Goal: Task Accomplishment & Management: Manage account settings

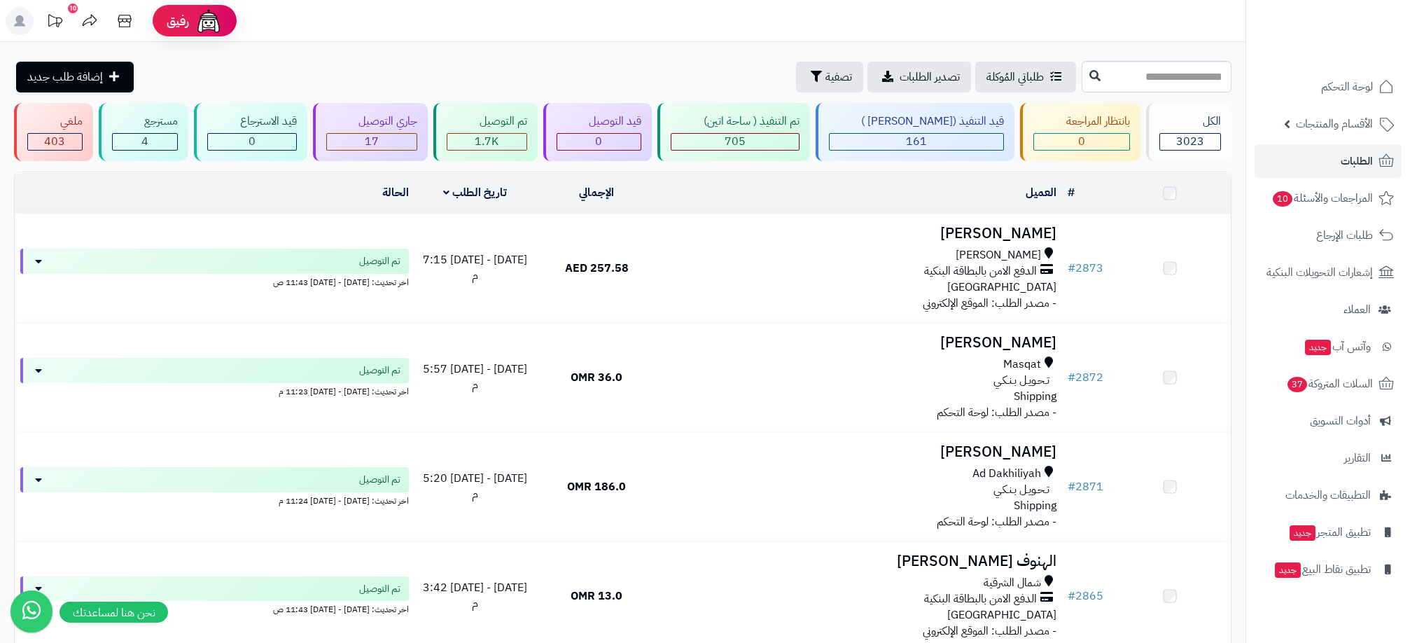
scroll to position [15, 0]
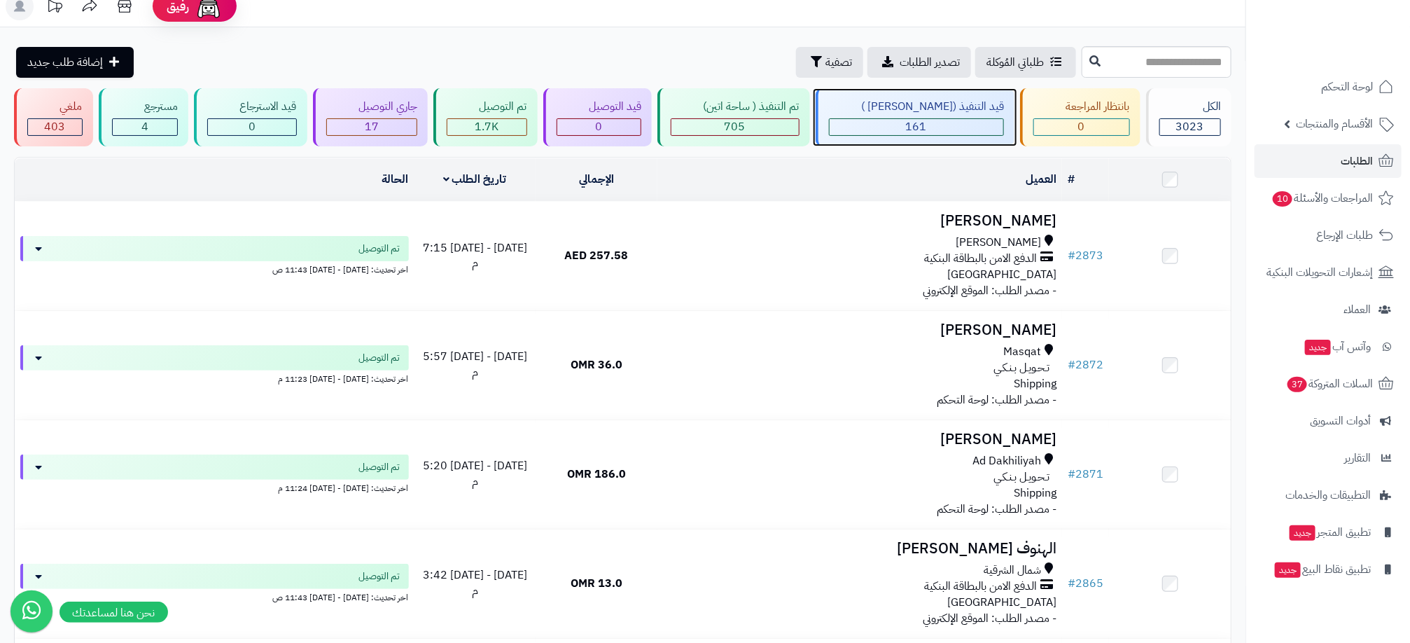
click at [906, 131] on div "161" at bounding box center [917, 127] width 174 height 16
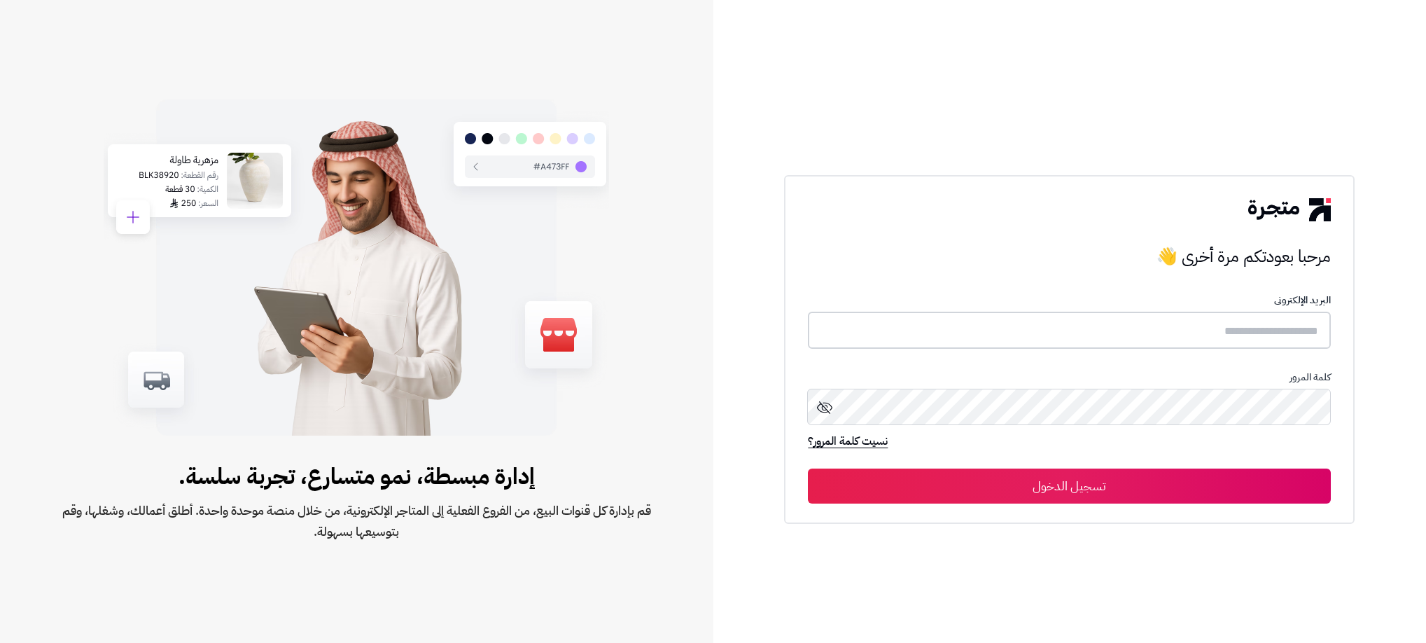
type input "**********"
click at [1141, 477] on button "تسجيل الدخول" at bounding box center [1069, 485] width 523 height 35
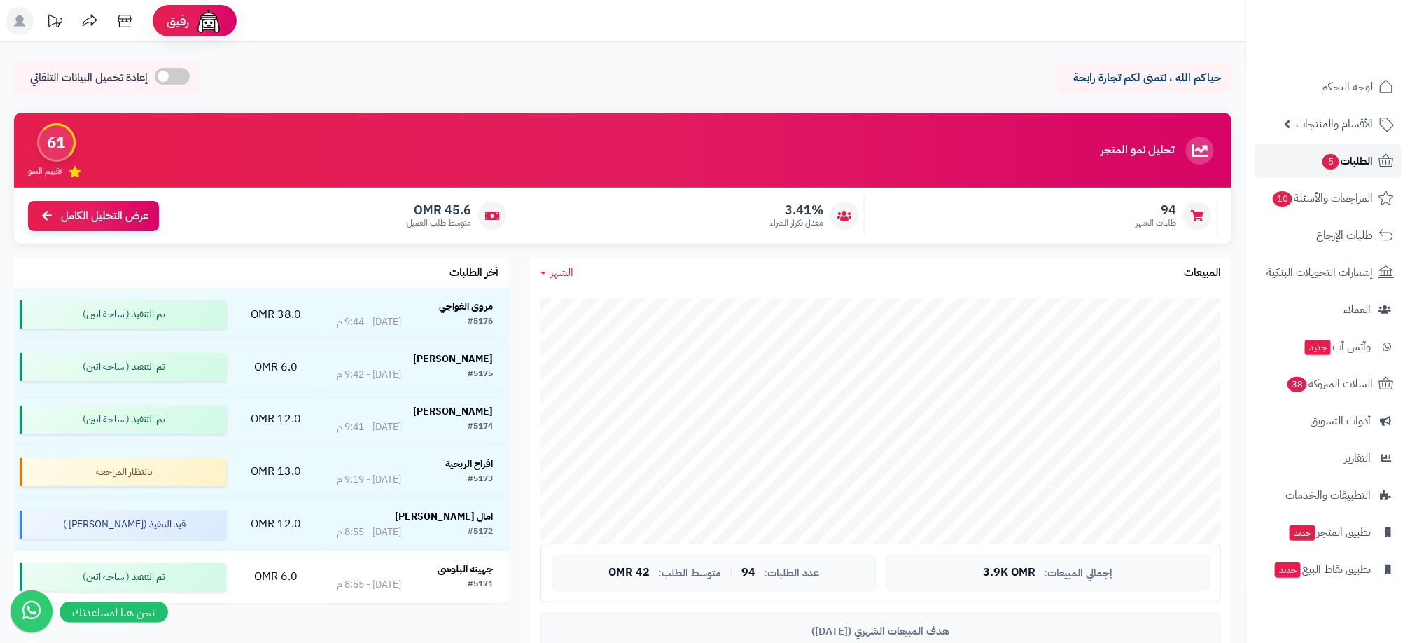
click at [1323, 162] on span "5" at bounding box center [1331, 161] width 18 height 16
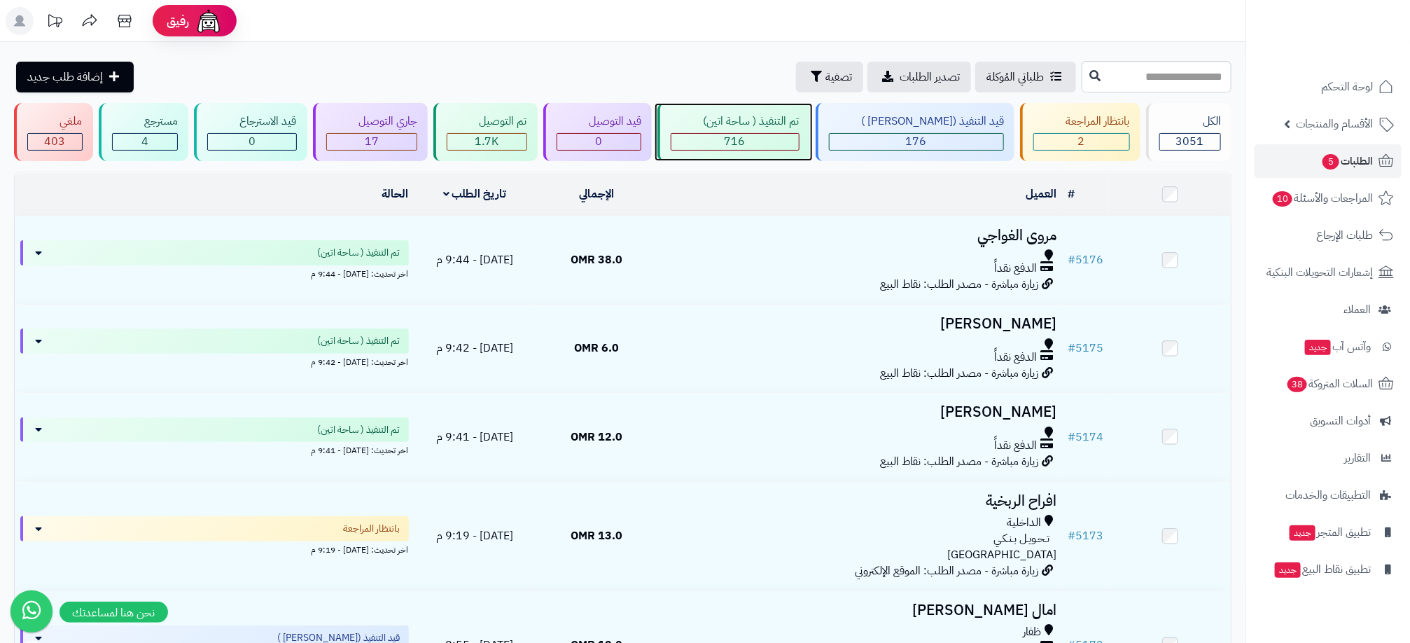
click at [777, 146] on div "716" at bounding box center [734, 142] width 127 height 16
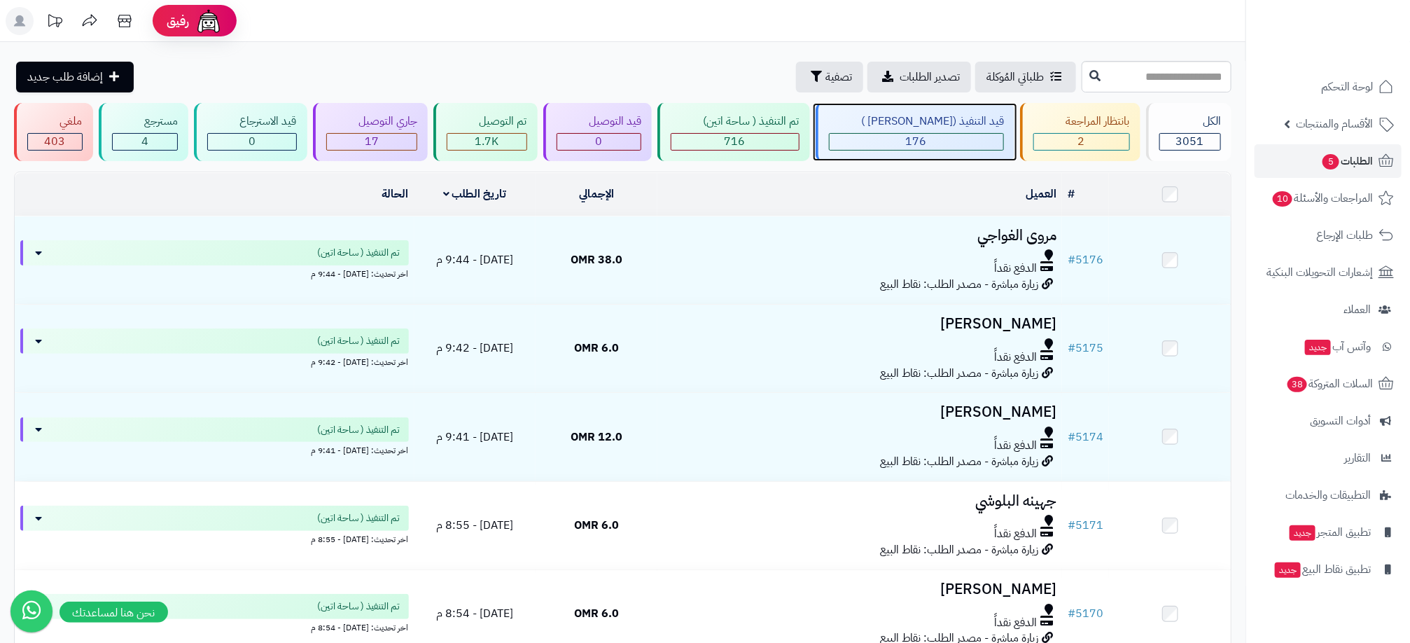
click at [891, 145] on div "176" at bounding box center [917, 142] width 174 height 16
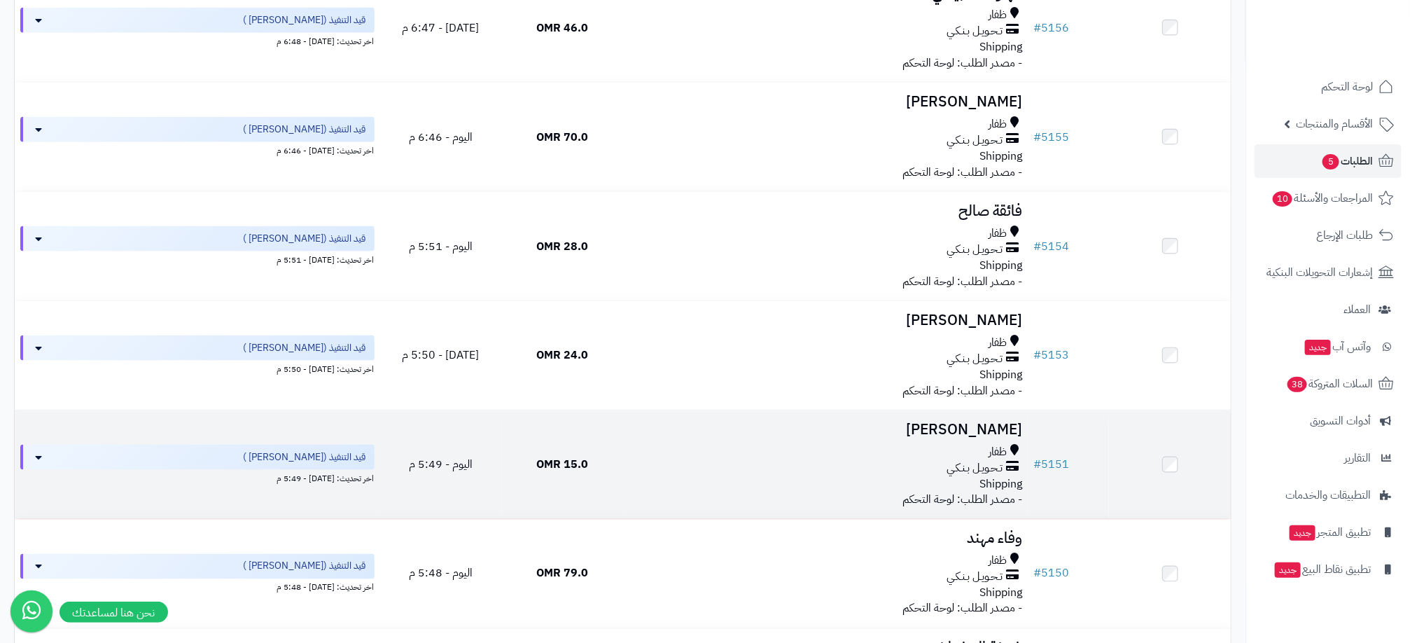
scroll to position [945, 0]
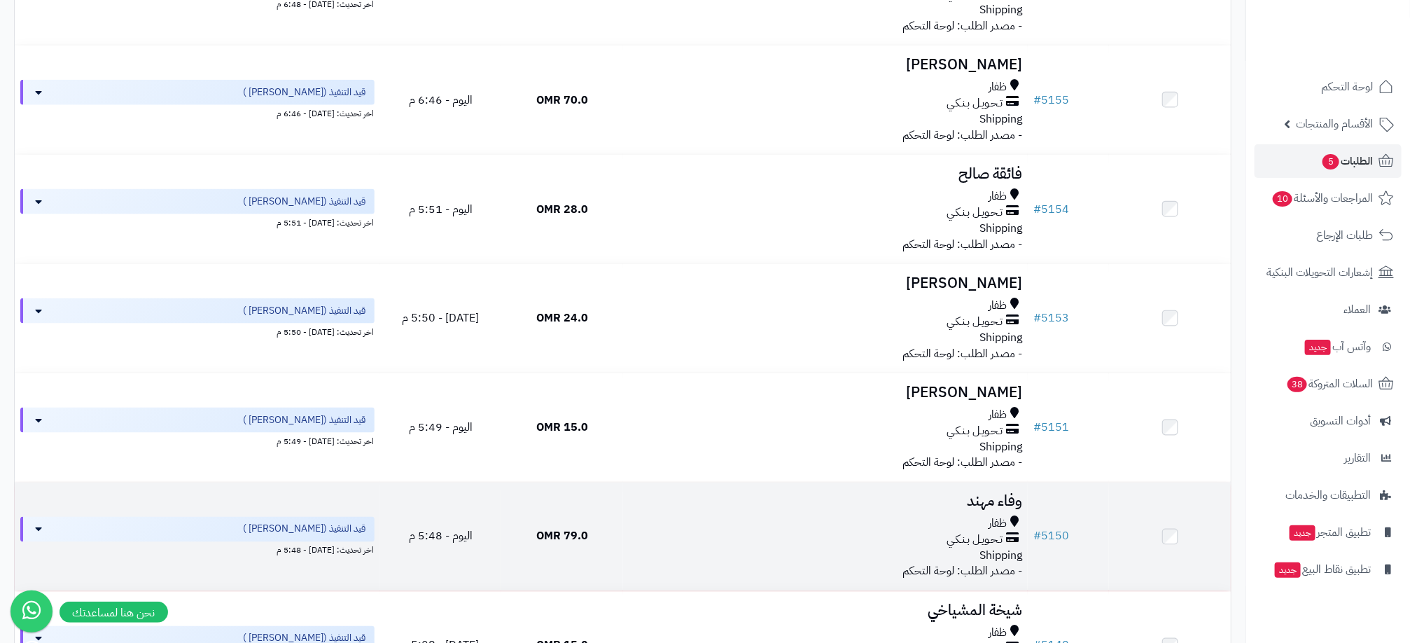
click at [1177, 536] on td at bounding box center [1170, 536] width 122 height 109
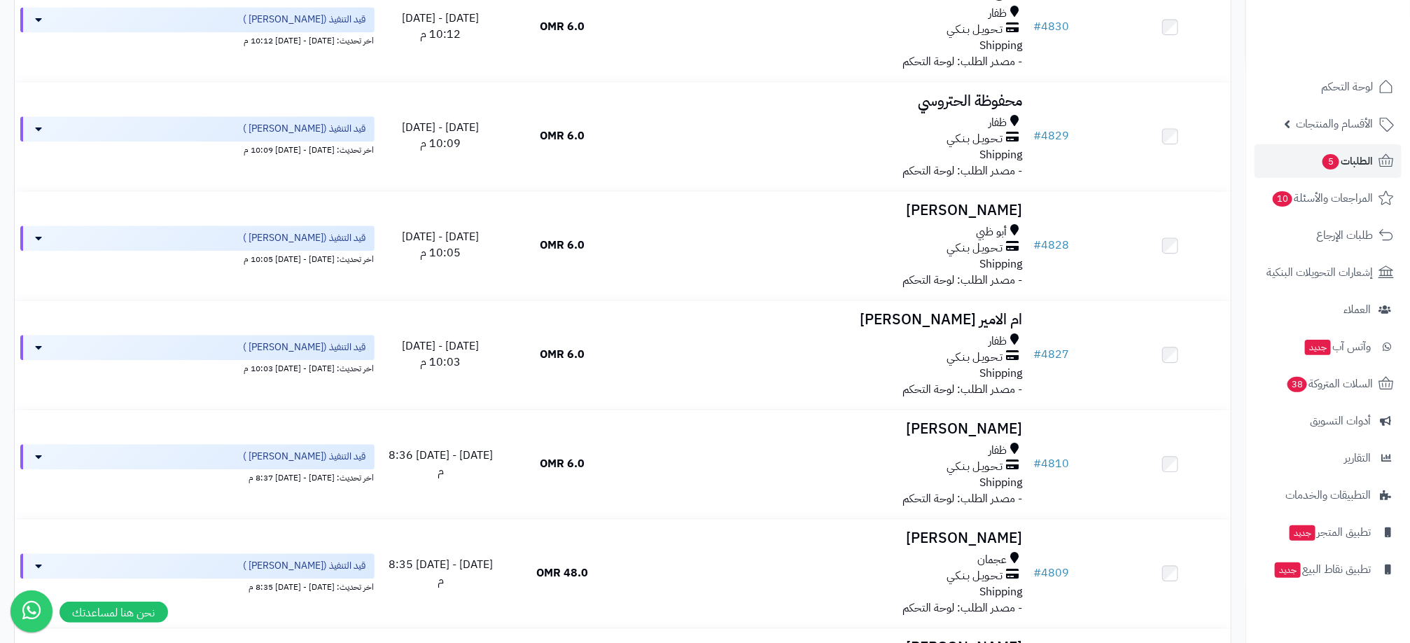
scroll to position [10606, 0]
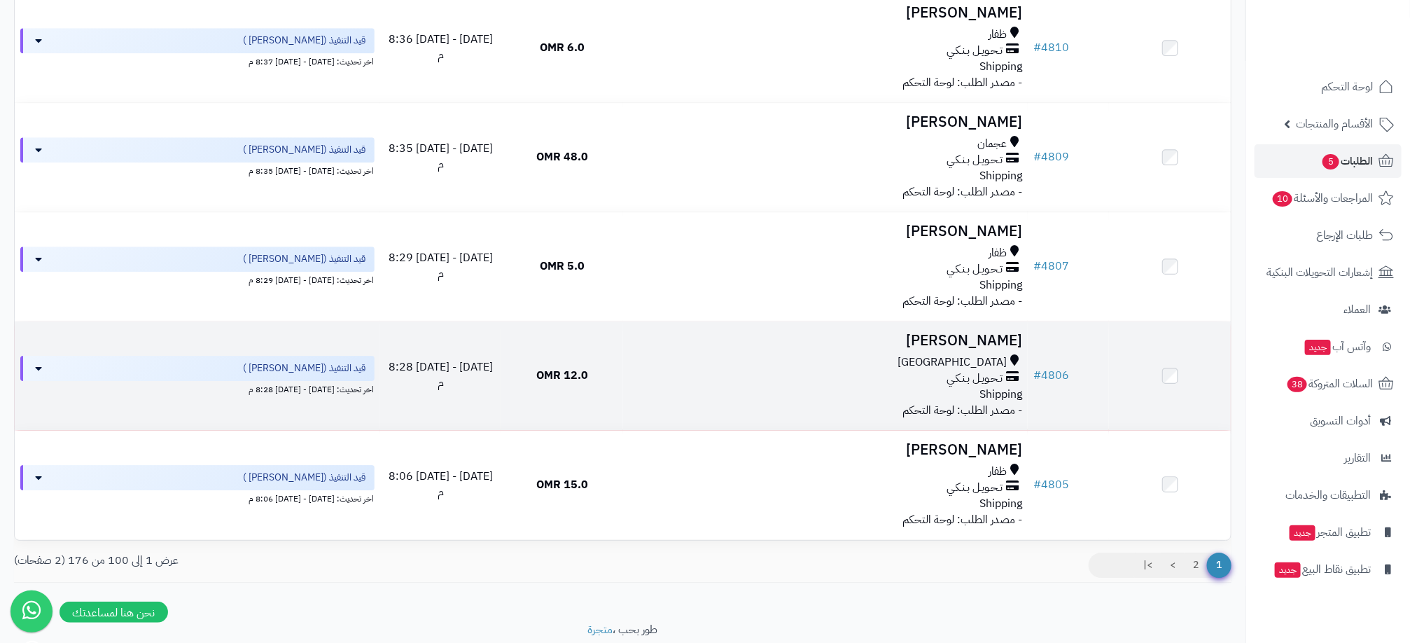
click at [1168, 417] on td at bounding box center [1170, 375] width 122 height 109
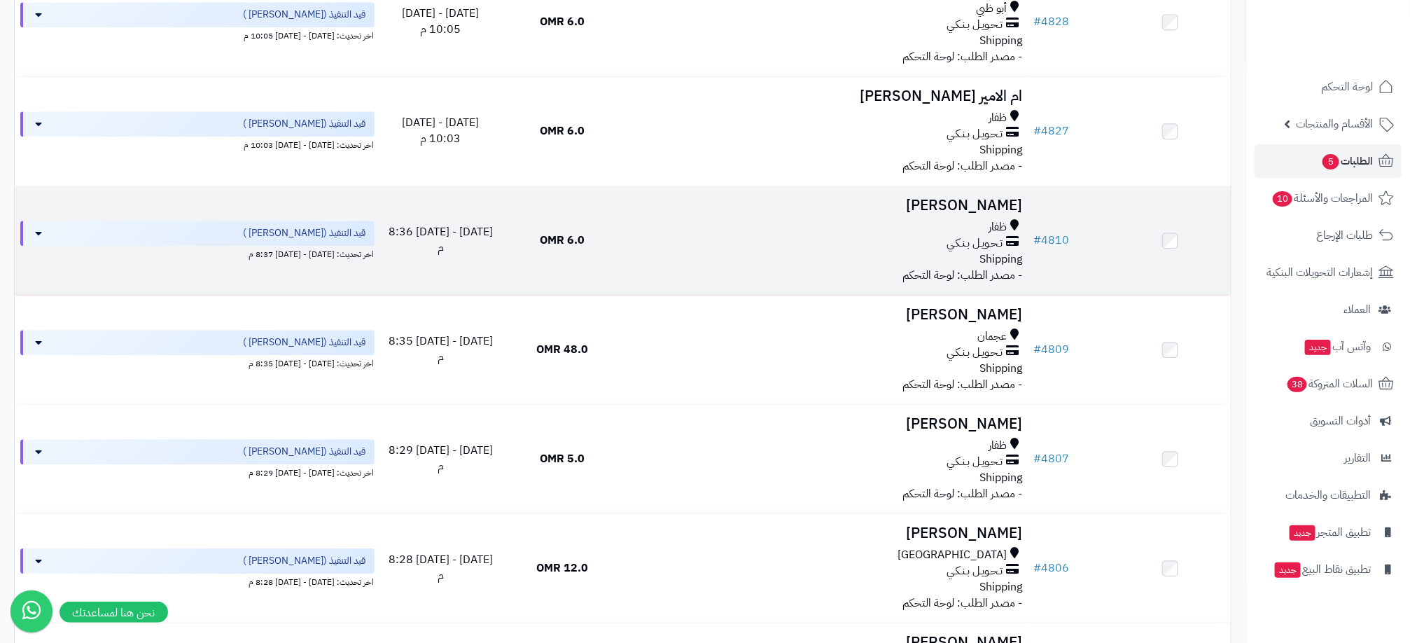
scroll to position [10270, 0]
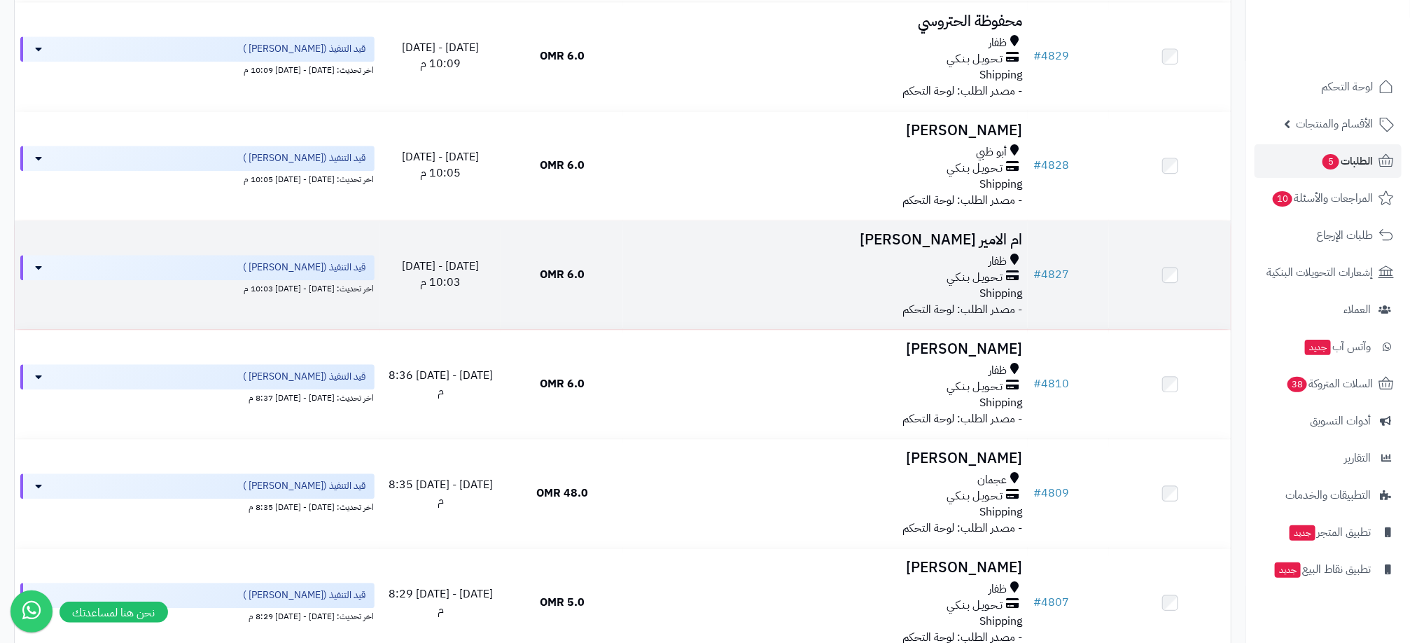
click at [1178, 311] on td at bounding box center [1170, 275] width 122 height 109
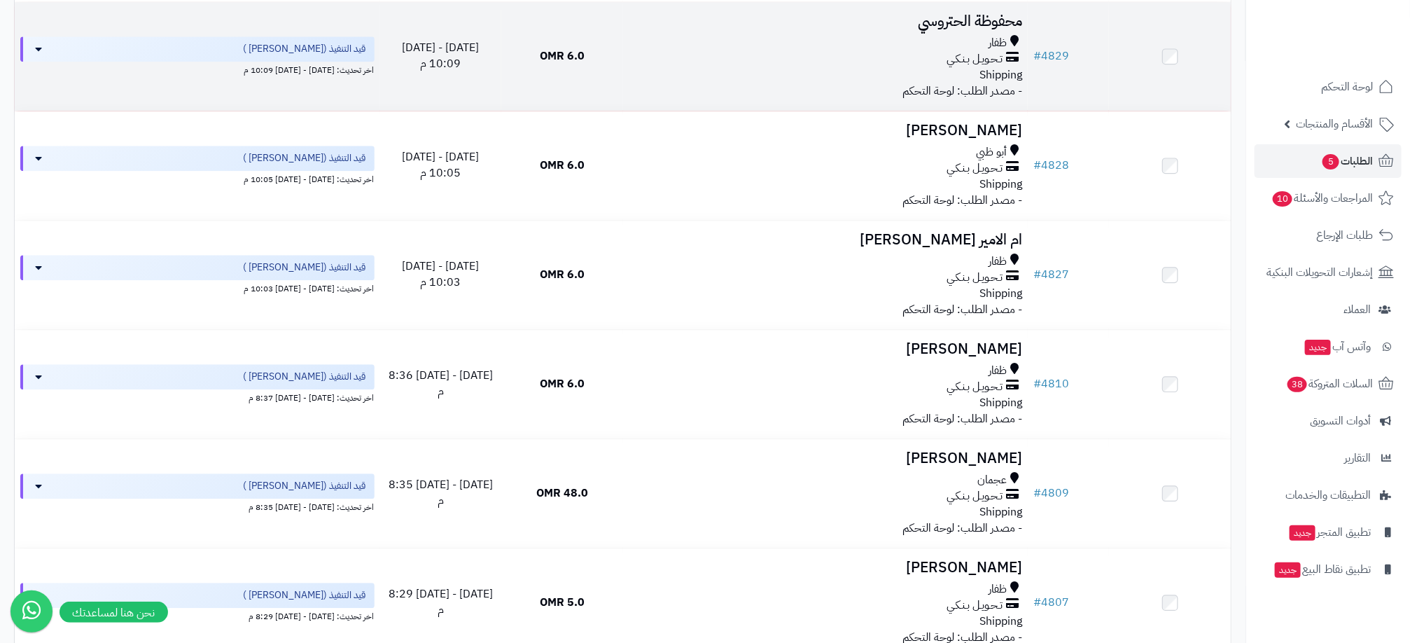
click at [1175, 95] on td at bounding box center [1170, 56] width 122 height 109
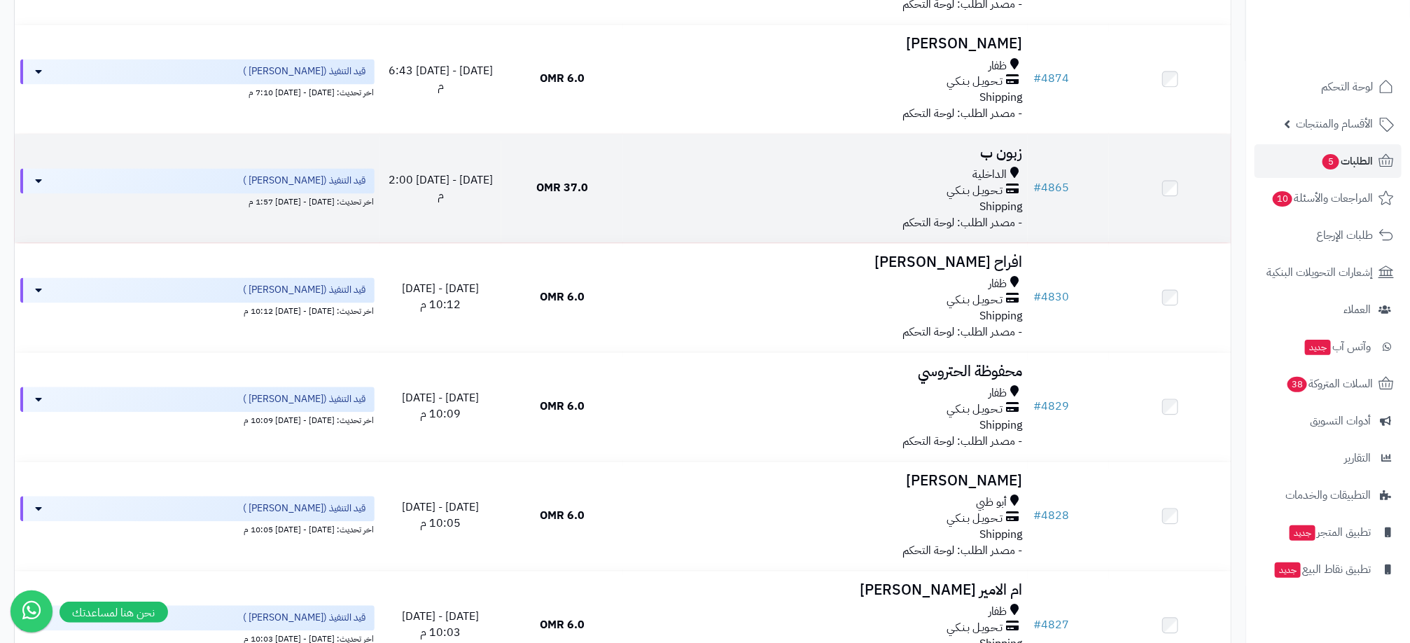
scroll to position [9850, 0]
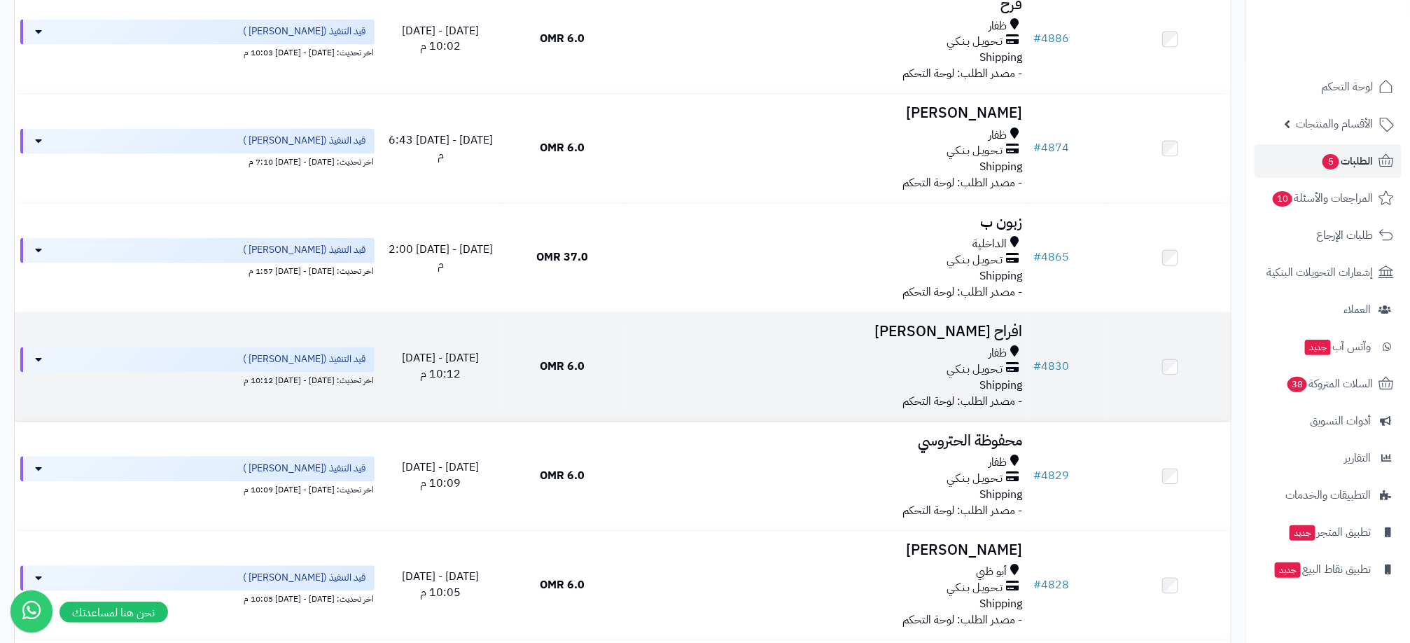
click at [1117, 397] on td at bounding box center [1170, 367] width 122 height 109
click at [1175, 408] on td at bounding box center [1170, 367] width 122 height 109
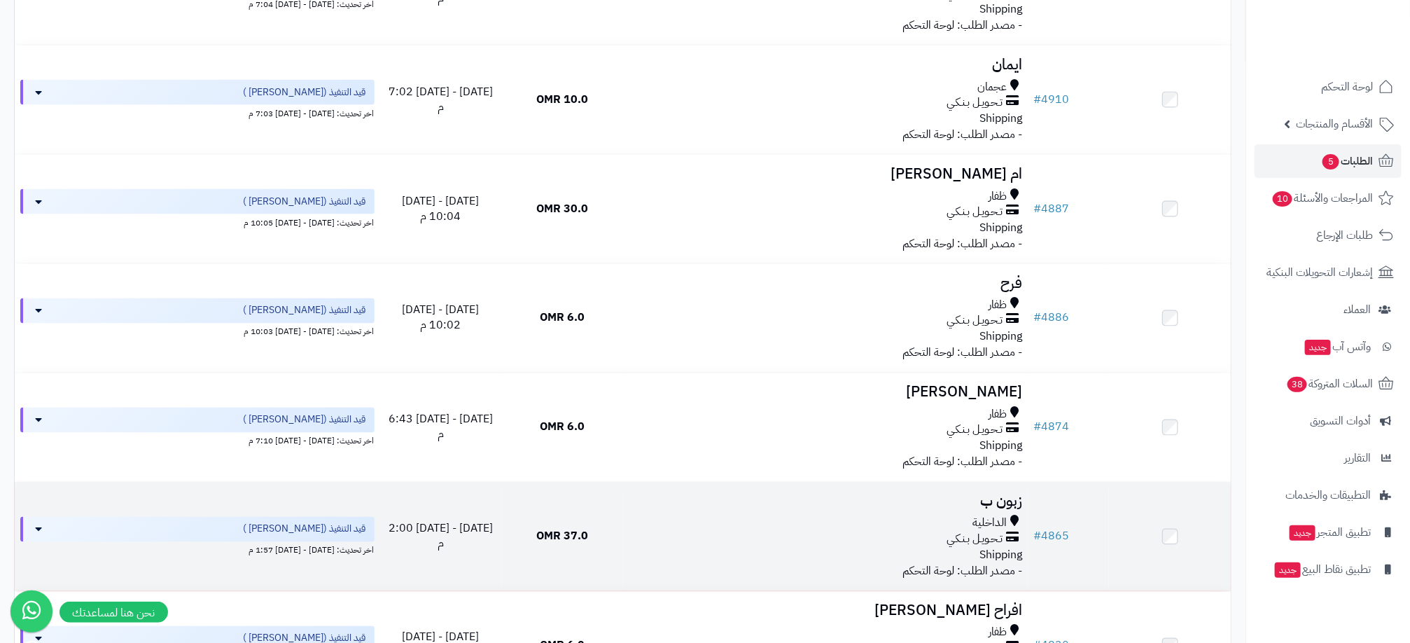
scroll to position [9325, 0]
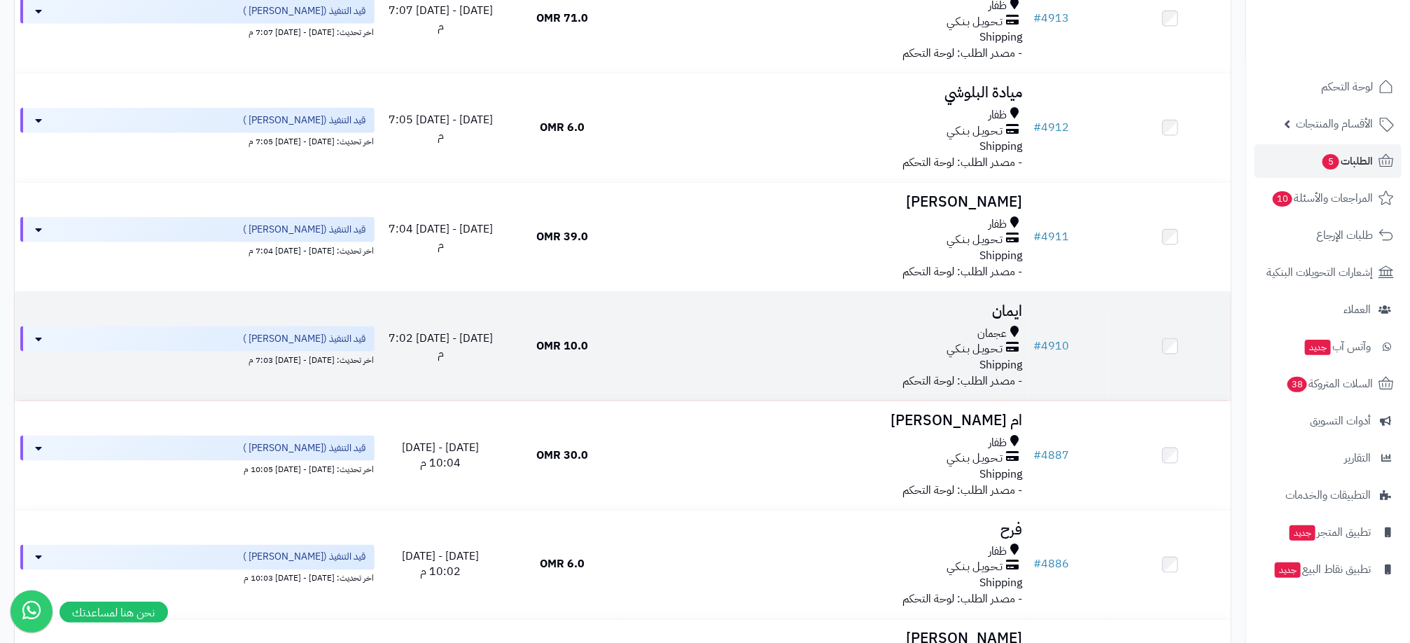
click at [1168, 383] on td at bounding box center [1170, 346] width 122 height 109
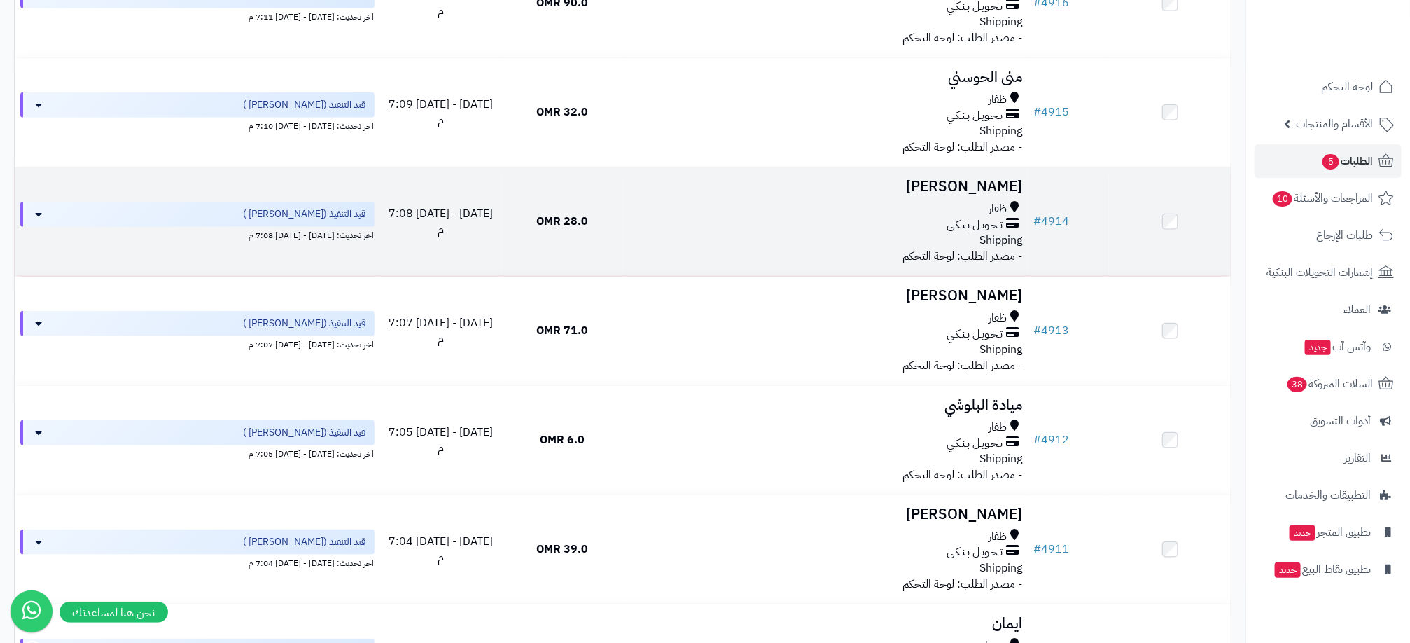
scroll to position [9010, 0]
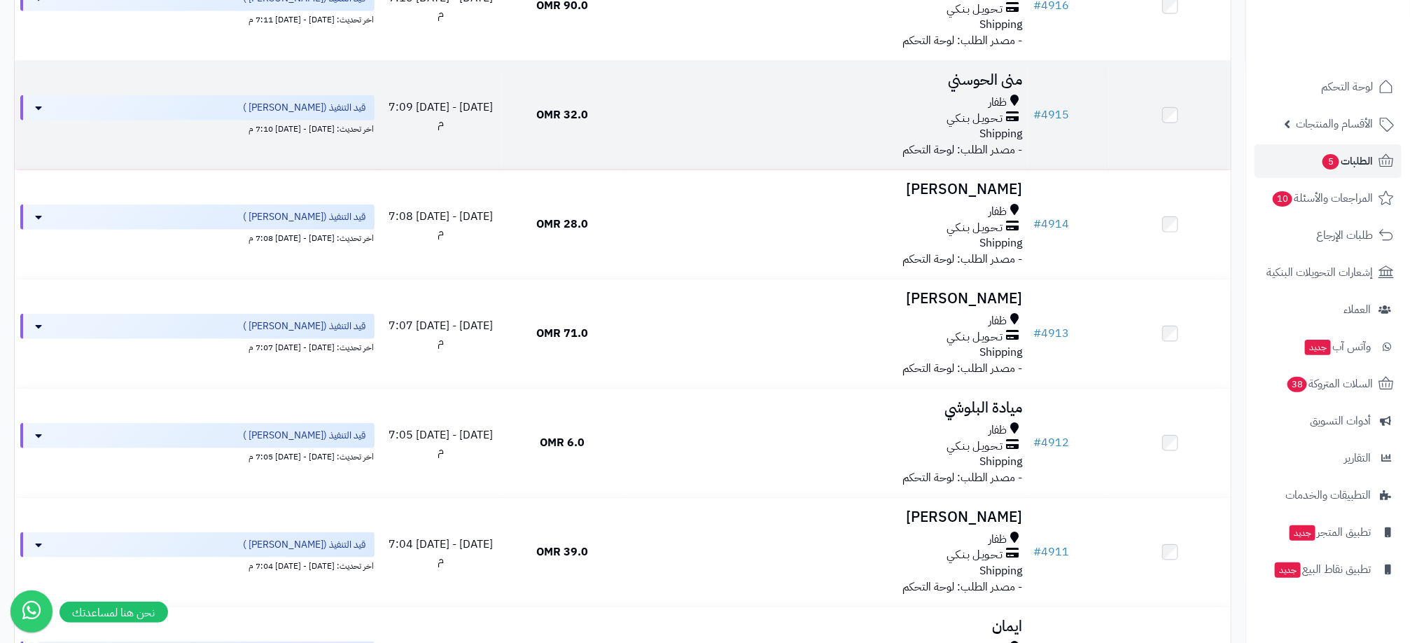
click at [1168, 150] on td at bounding box center [1170, 115] width 122 height 109
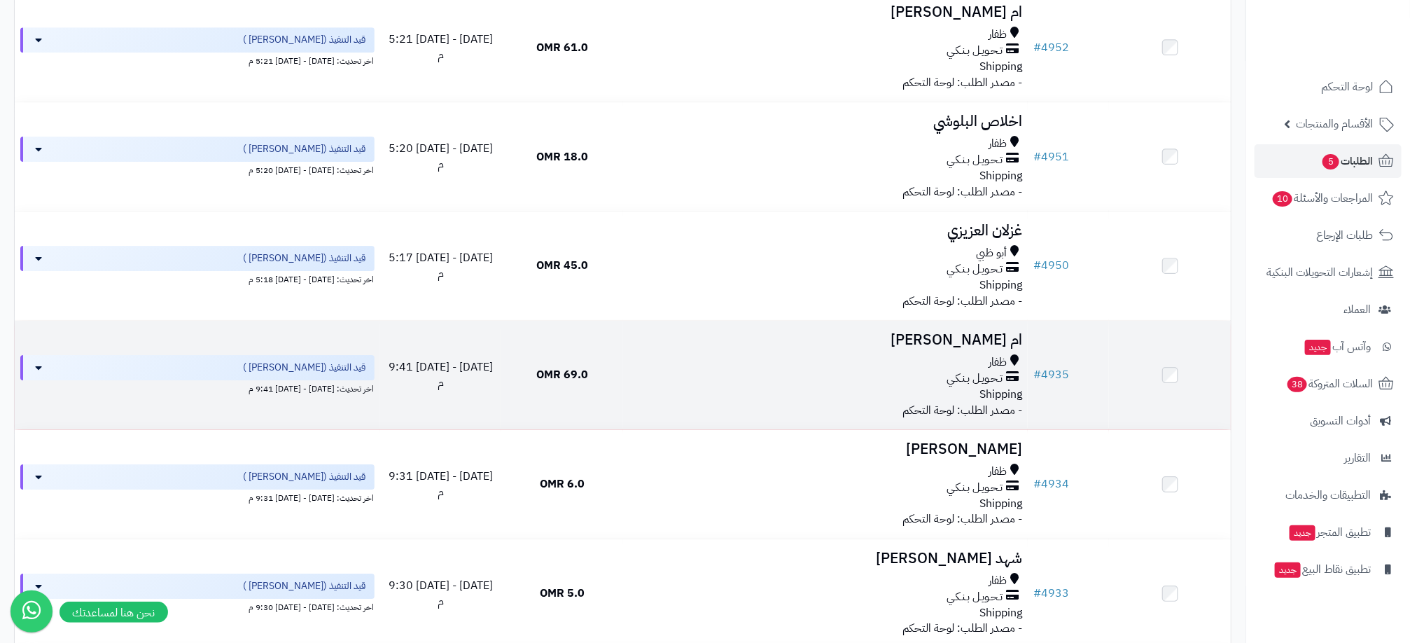
scroll to position [7960, 0]
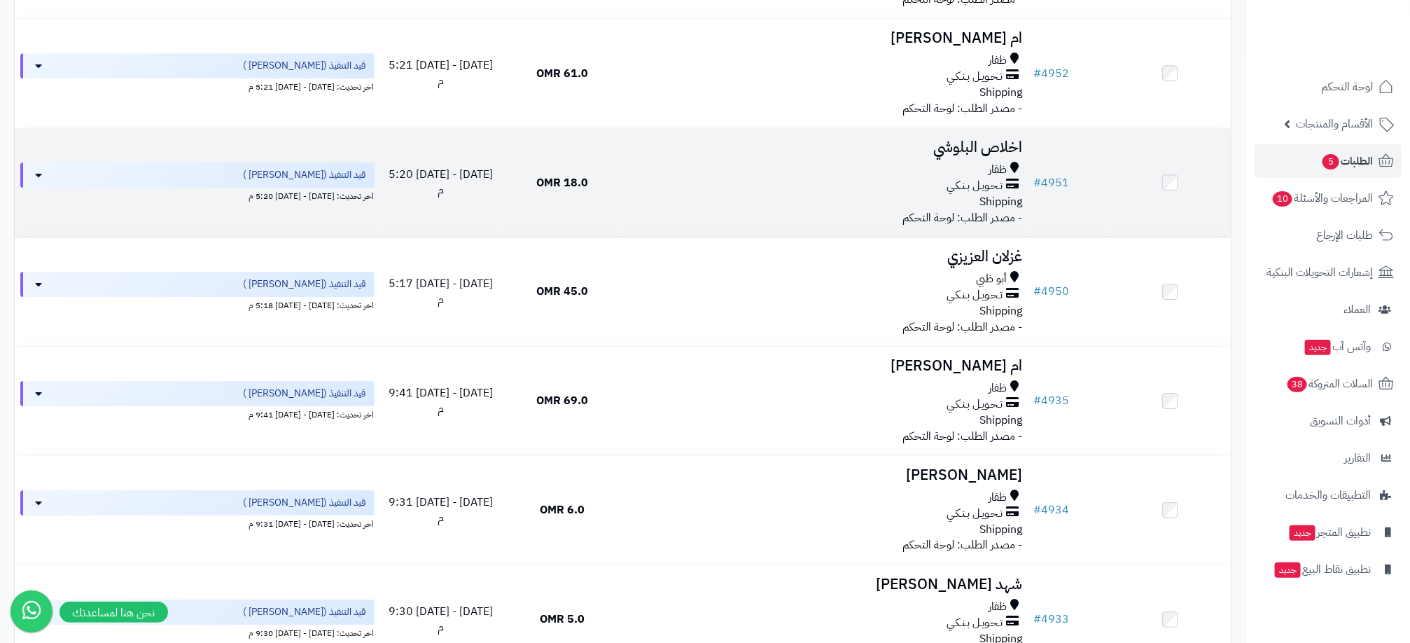
click at [1172, 197] on td at bounding box center [1170, 182] width 122 height 109
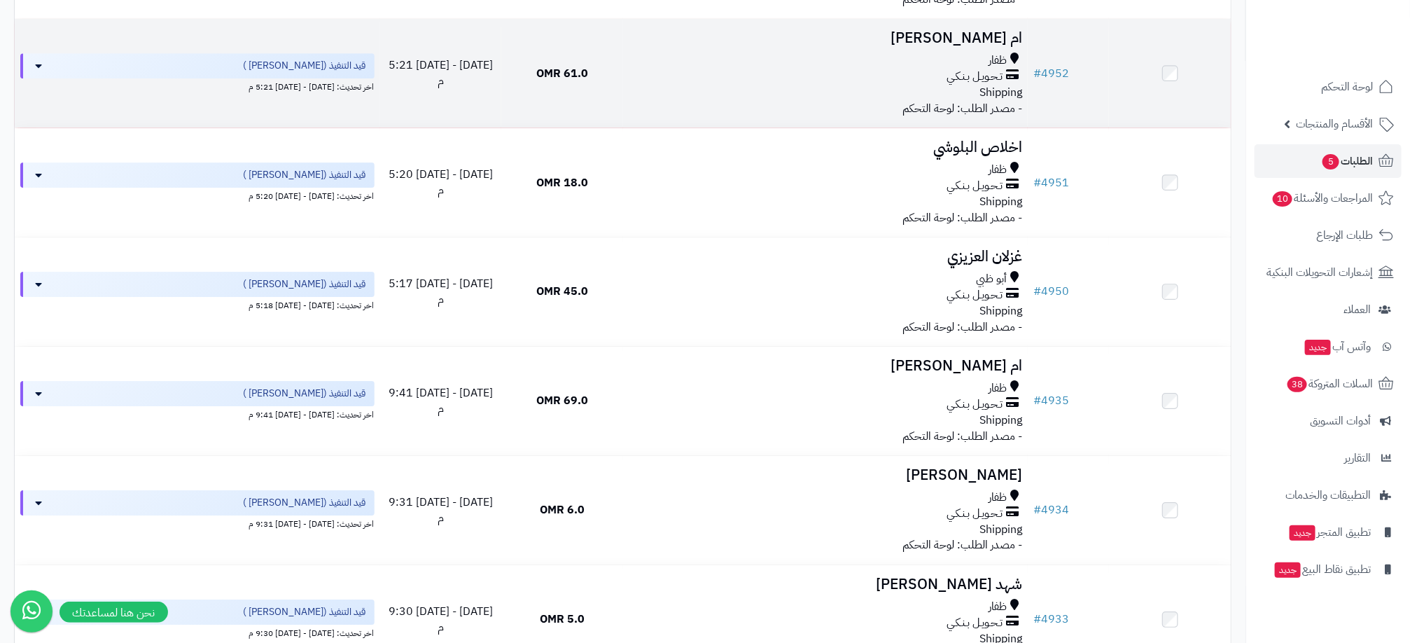
click at [1179, 84] on td at bounding box center [1170, 73] width 122 height 109
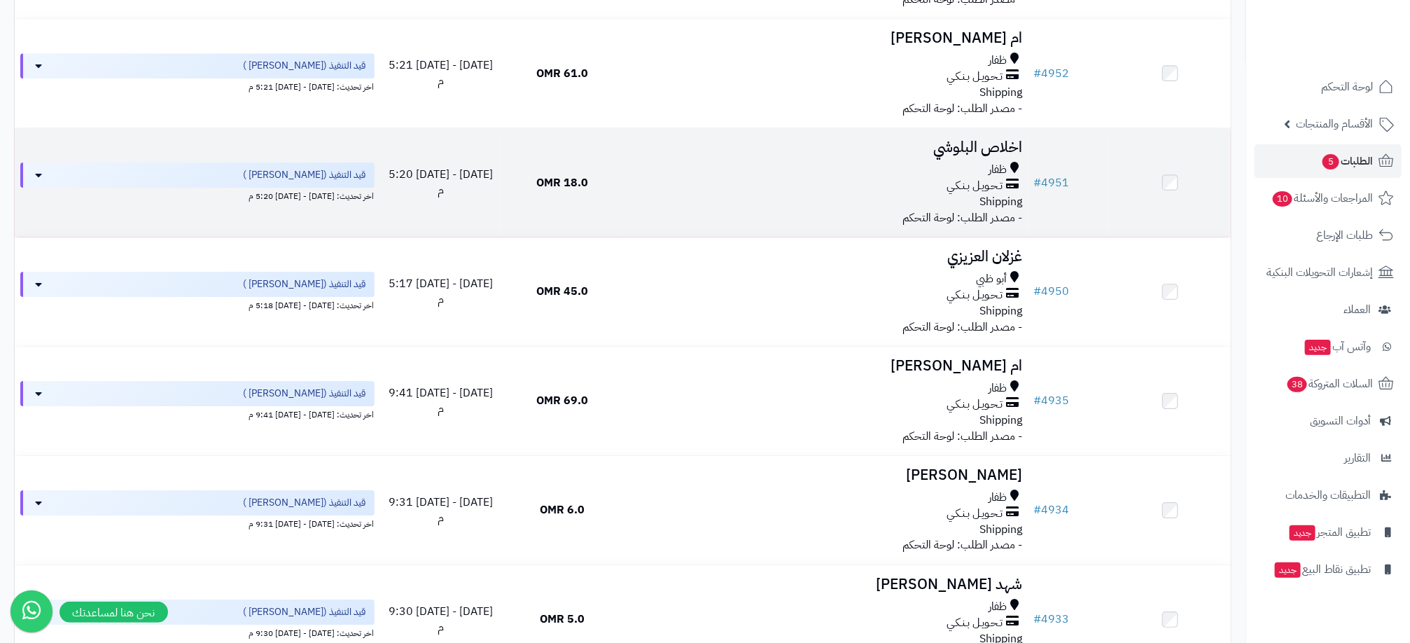
click at [1172, 217] on td at bounding box center [1170, 182] width 122 height 109
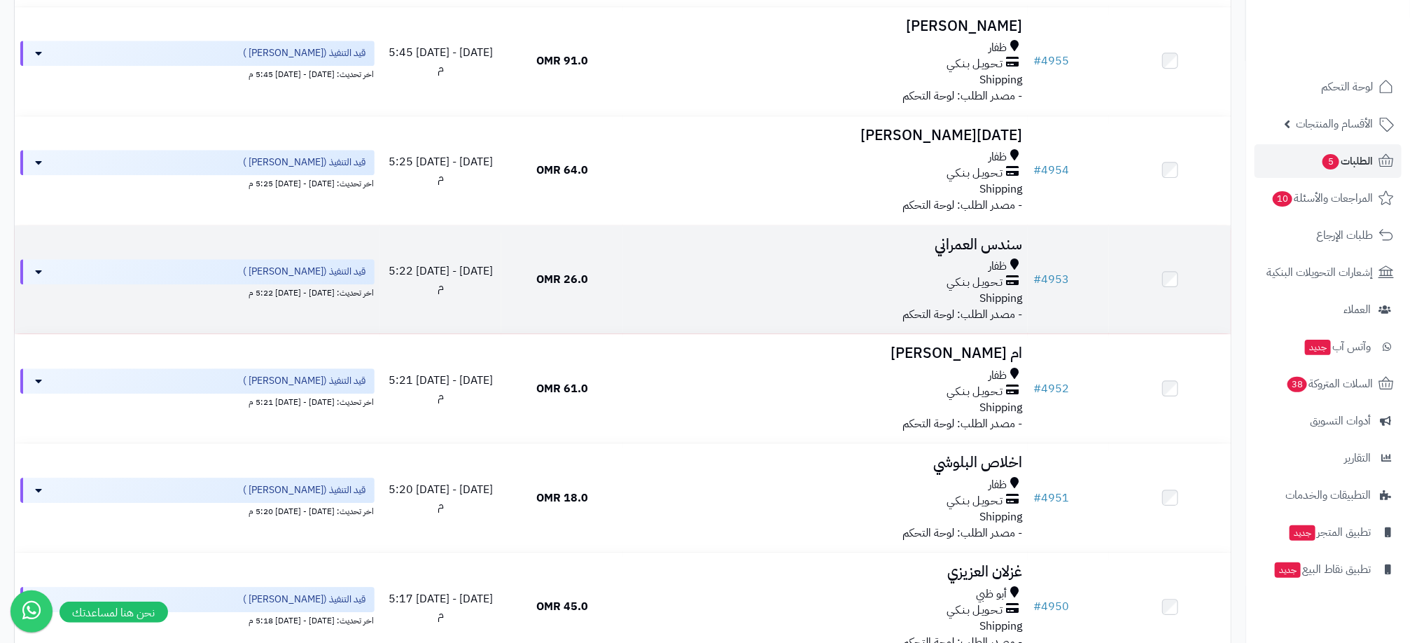
click at [1168, 321] on td at bounding box center [1170, 279] width 122 height 109
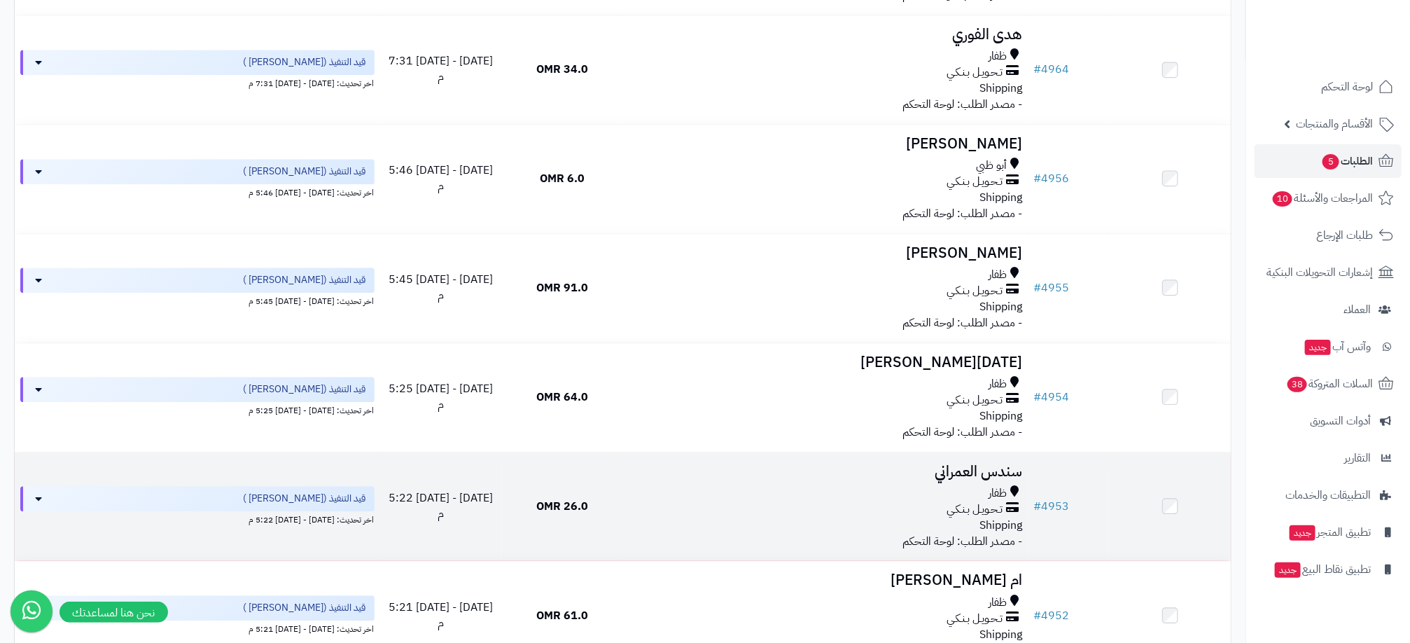
scroll to position [7225, 0]
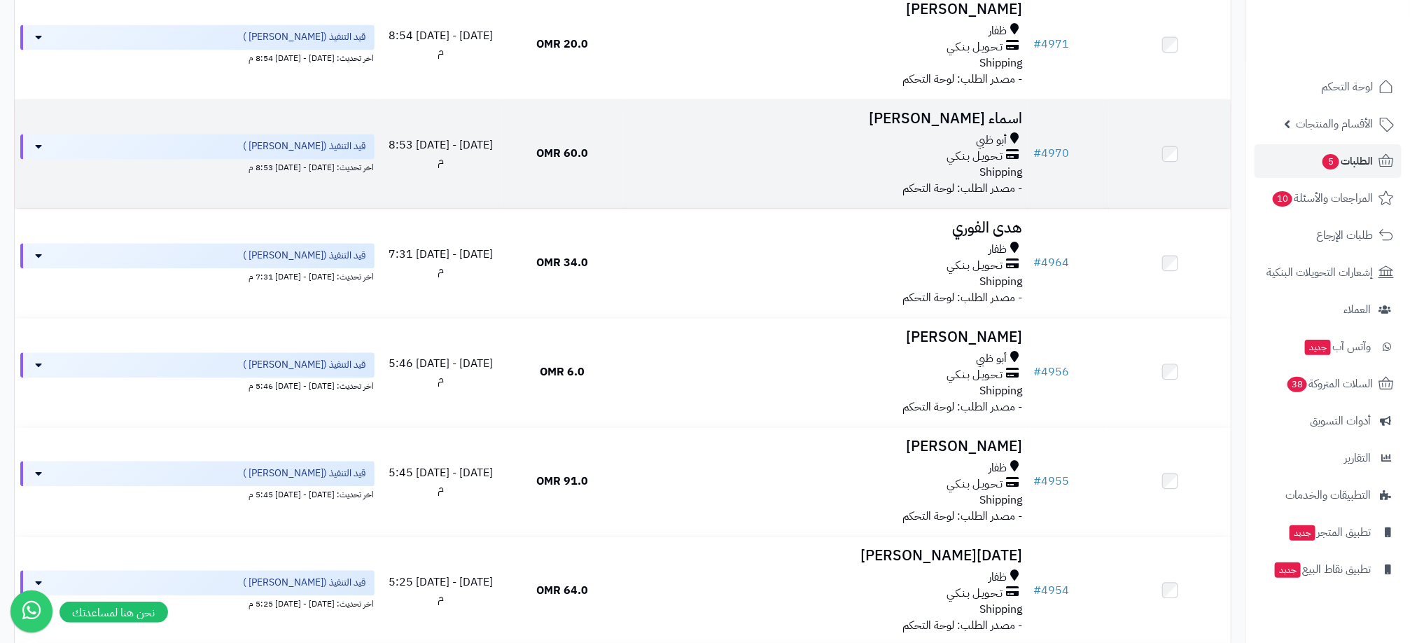
click at [1178, 174] on td at bounding box center [1170, 153] width 122 height 109
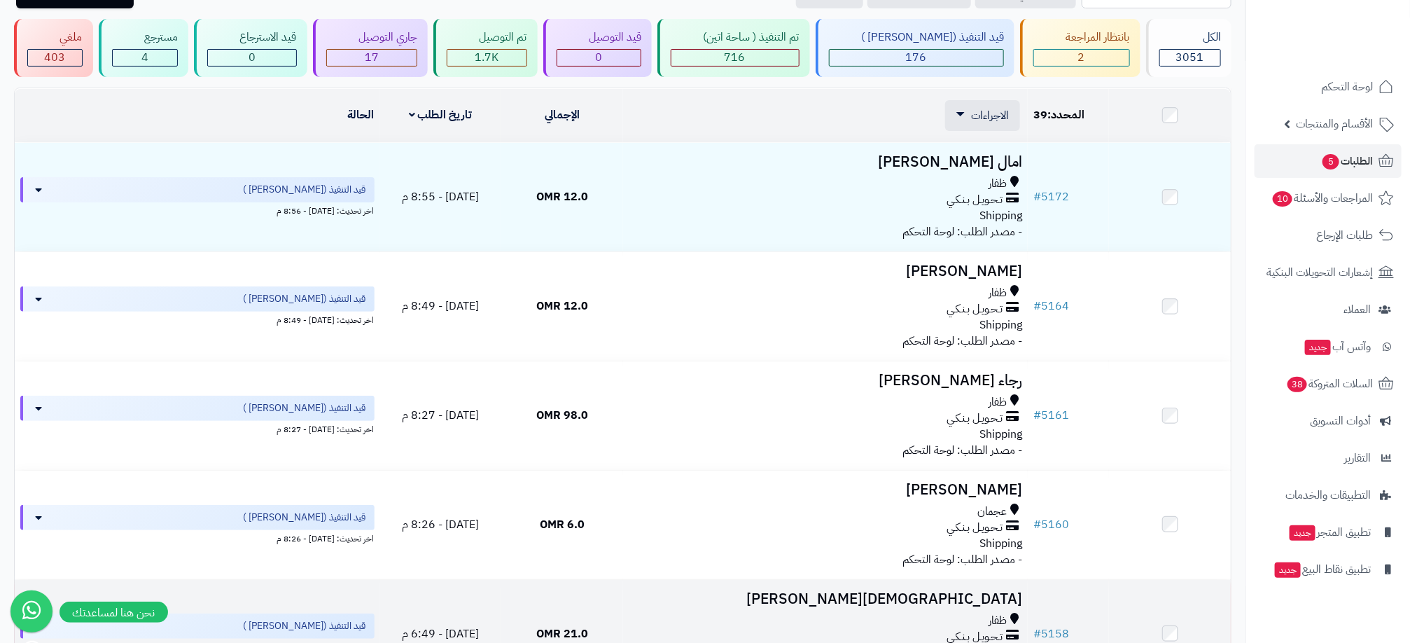
scroll to position [0, 0]
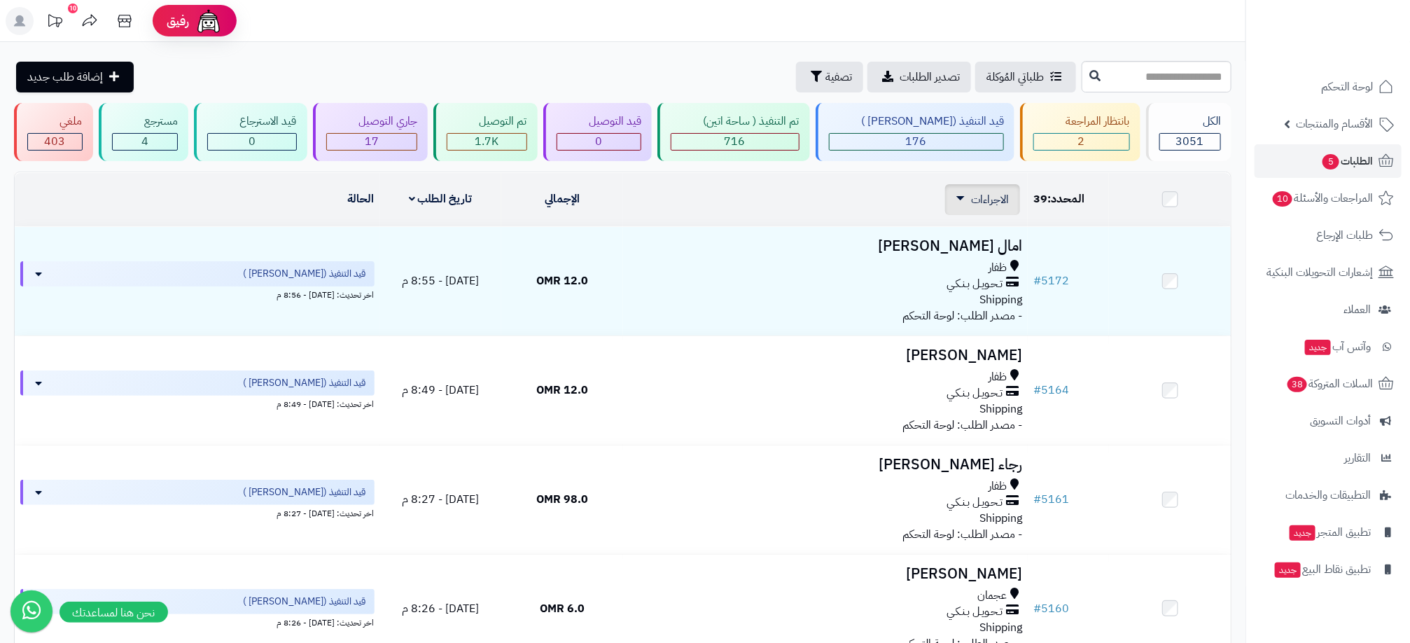
click at [958, 197] on icon at bounding box center [960, 198] width 8 height 4
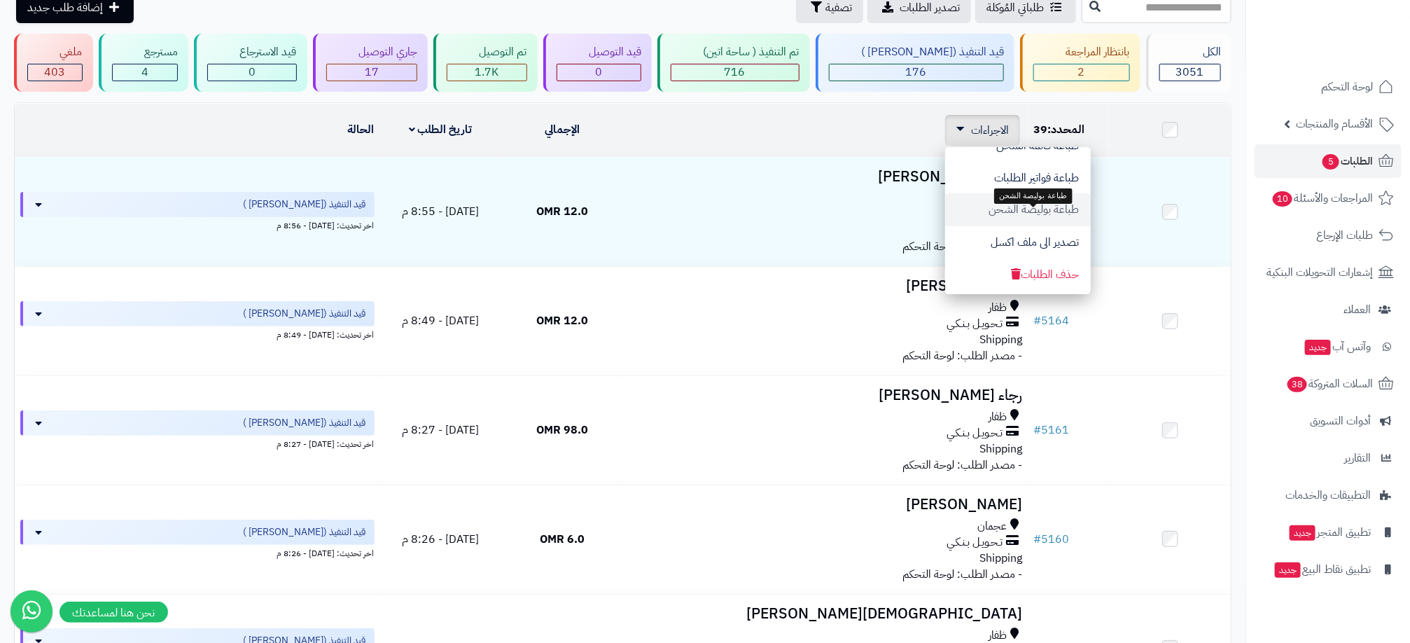
scroll to position [105, 0]
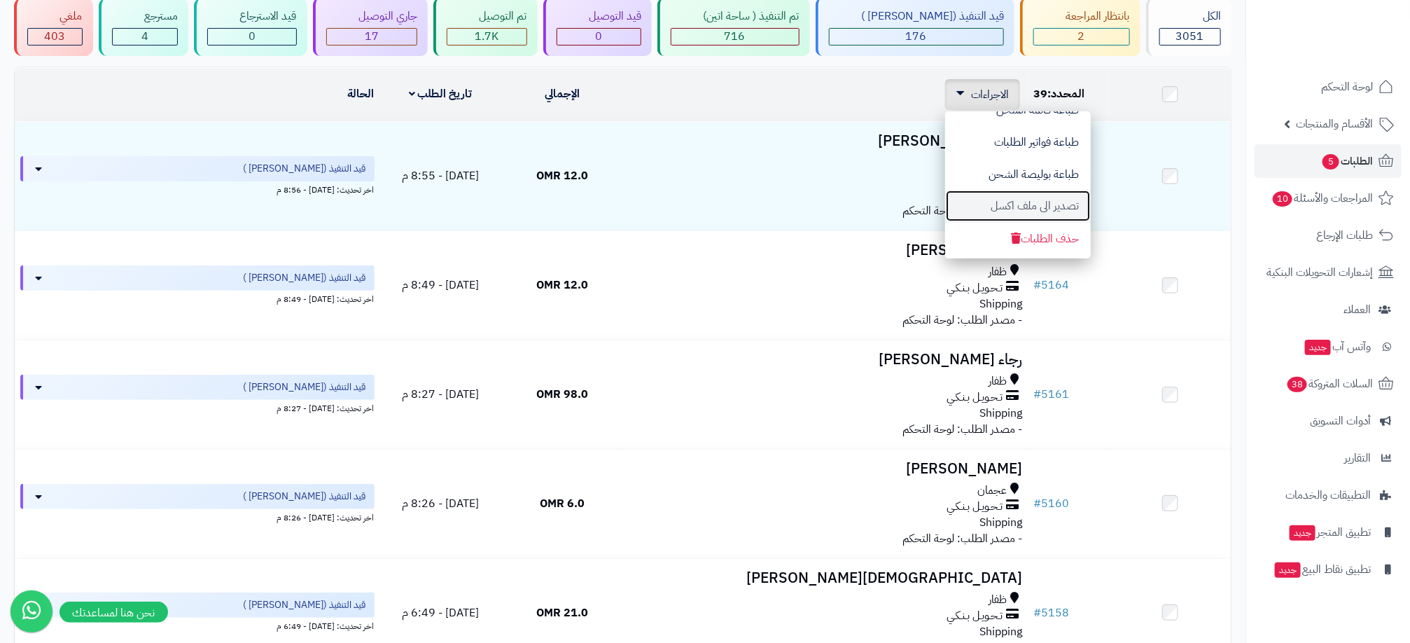
click at [1014, 200] on button "تصدير الى ملف اكسل" at bounding box center [1018, 206] width 146 height 32
